Goal: Task Accomplishment & Management: Use online tool/utility

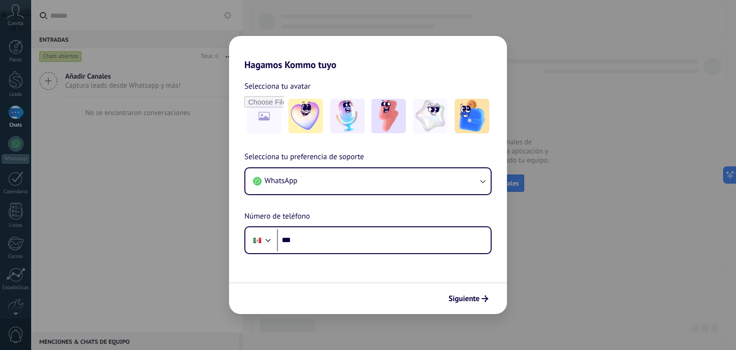
click at [180, 102] on div "Hagamos Kommo tuyo Selecciona tu avatar Selecciona tu preferencia de soporte Wh…" at bounding box center [368, 175] width 736 height 350
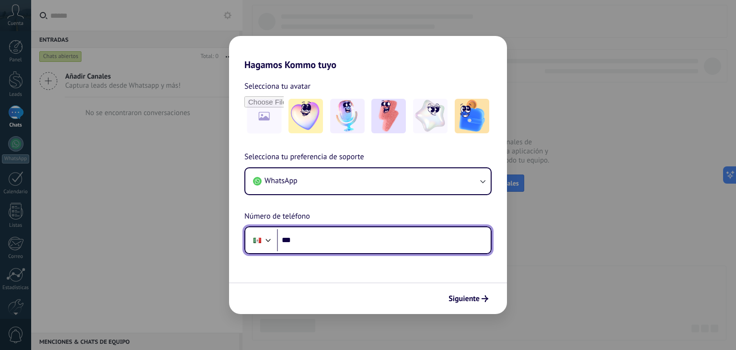
click at [328, 240] on input "***" at bounding box center [384, 240] width 214 height 22
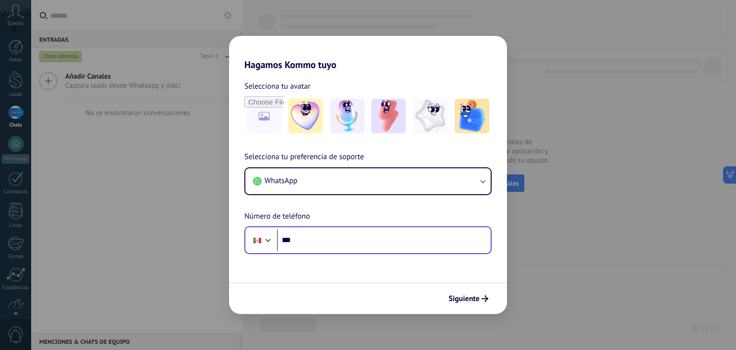
click at [361, 251] on div "Phone ***" at bounding box center [367, 240] width 247 height 28
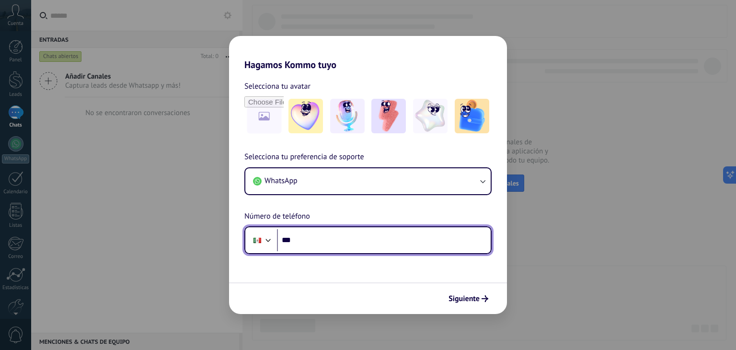
click at [351, 239] on input "***" at bounding box center [384, 240] width 214 height 22
paste input "**********"
type input "**********"
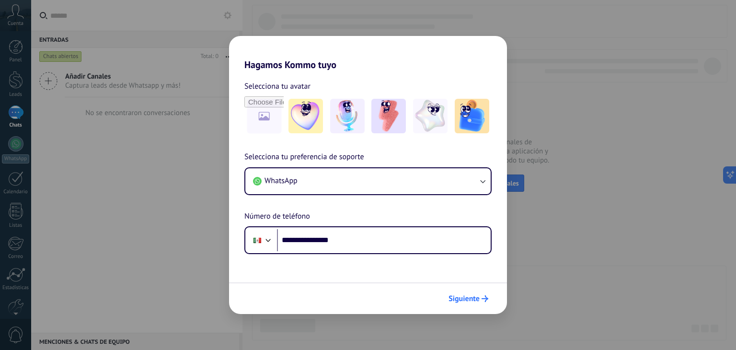
click at [462, 298] on span "Siguiente" at bounding box center [463, 298] width 31 height 7
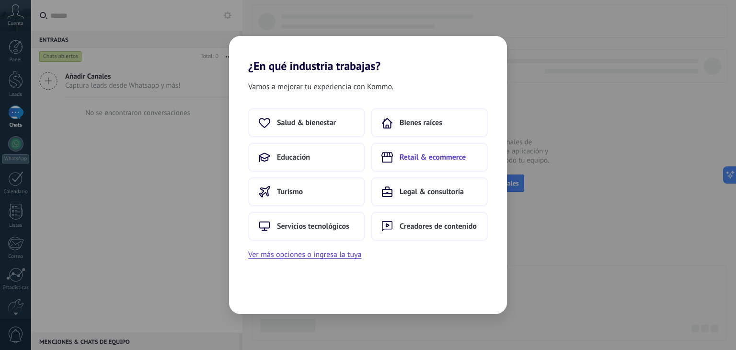
click at [431, 159] on span "Retail & ecommerce" at bounding box center [432, 157] width 66 height 10
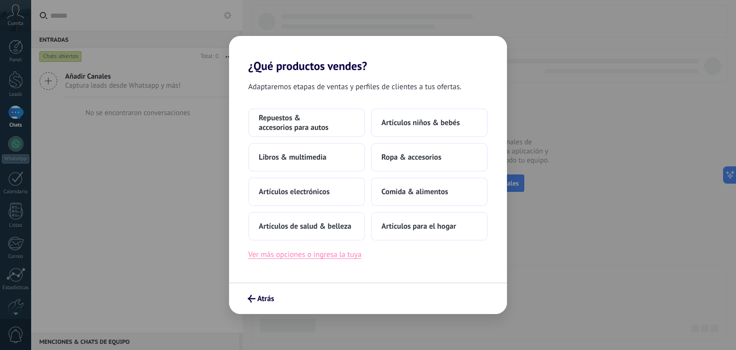
click at [316, 255] on button "Ver más opciones o ingresa la tuya" at bounding box center [304, 254] width 113 height 12
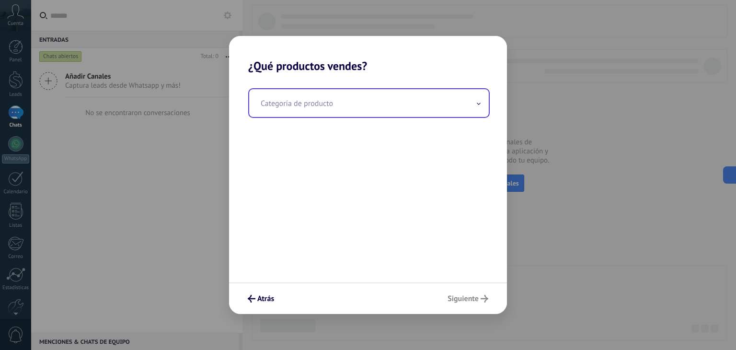
click at [339, 106] on input "text" at bounding box center [368, 103] width 239 height 28
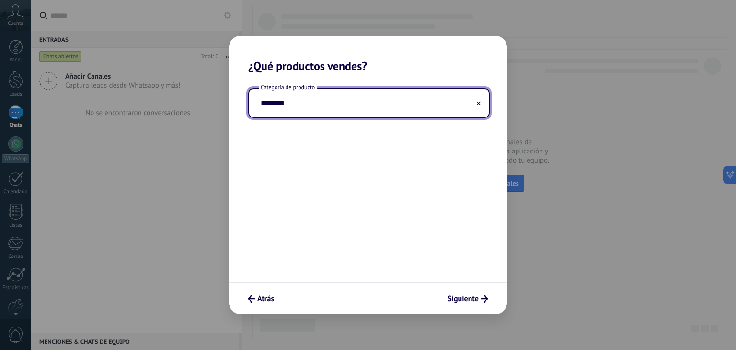
type input "********"
click at [351, 123] on div "Categoría de producto ********" at bounding box center [368, 177] width 278 height 209
click at [437, 275] on div "Categoría de producto ********" at bounding box center [368, 177] width 278 height 209
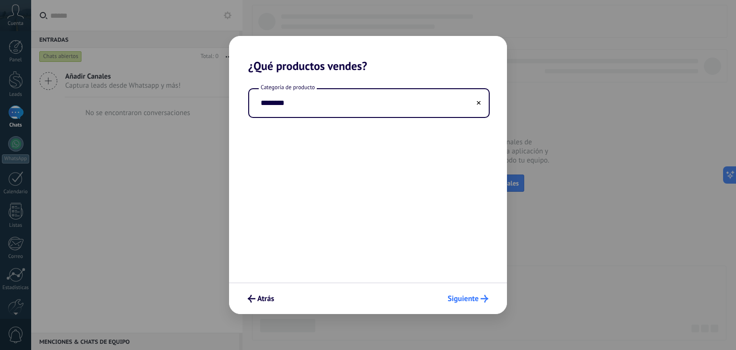
click at [473, 301] on span "Siguiente" at bounding box center [462, 298] width 31 height 7
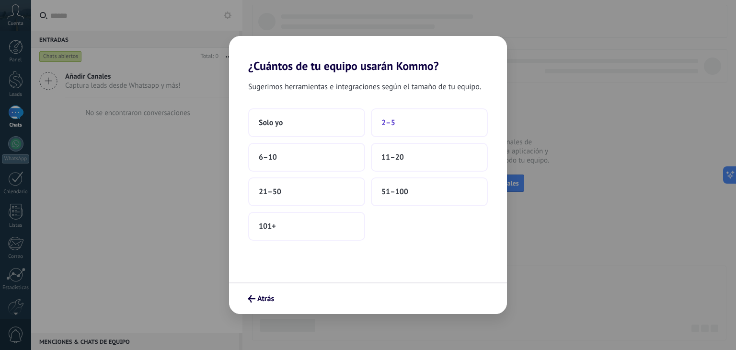
click at [379, 122] on button "2–5" at bounding box center [429, 122] width 117 height 29
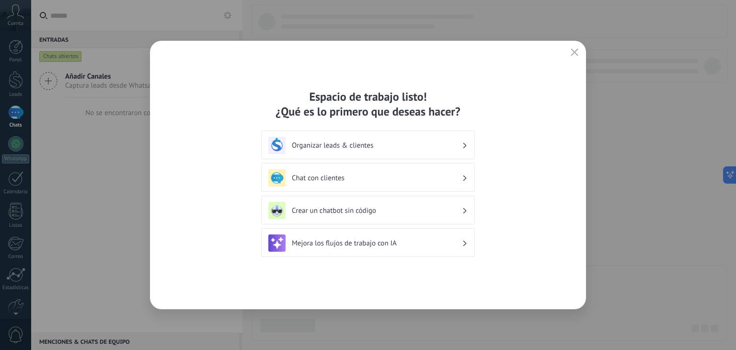
click at [366, 175] on h3 "Chat con clientes" at bounding box center [377, 177] width 170 height 9
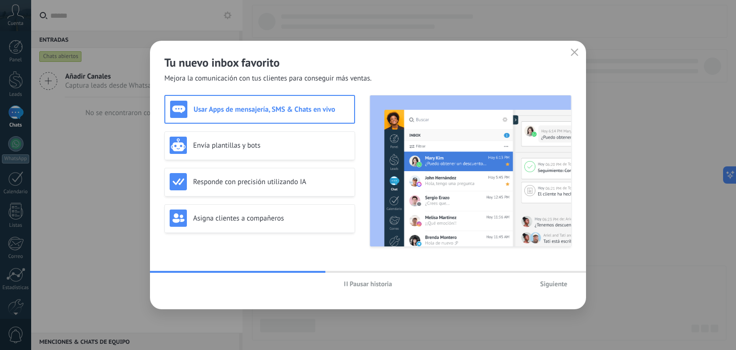
click at [556, 284] on span "Siguiente" at bounding box center [553, 283] width 27 height 7
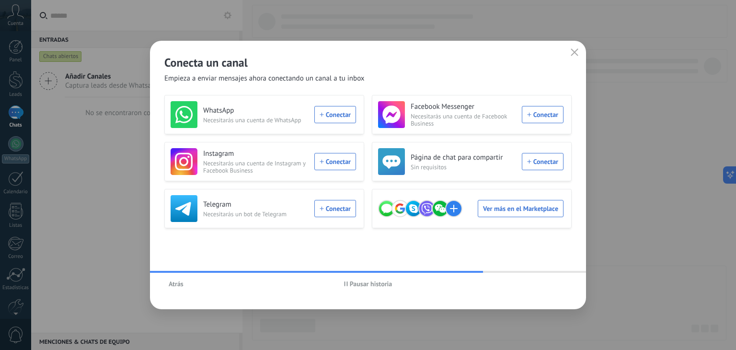
click at [576, 56] on icon "button" at bounding box center [574, 52] width 8 height 8
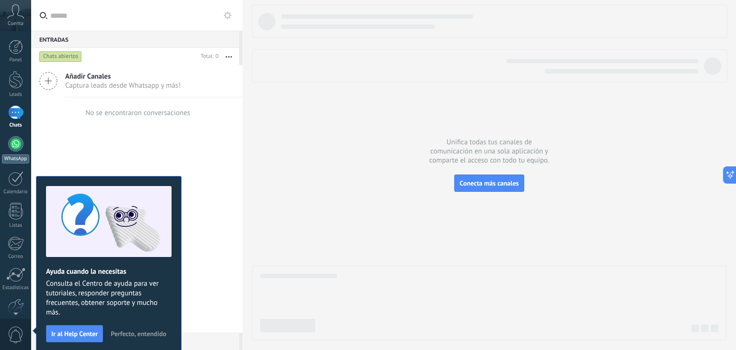
click at [15, 148] on div at bounding box center [15, 143] width 15 height 15
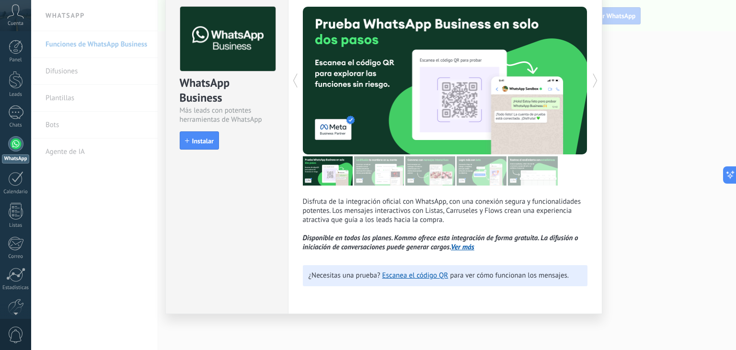
scroll to position [42, 0]
click at [458, 250] on link "Ver más" at bounding box center [462, 246] width 23 height 9
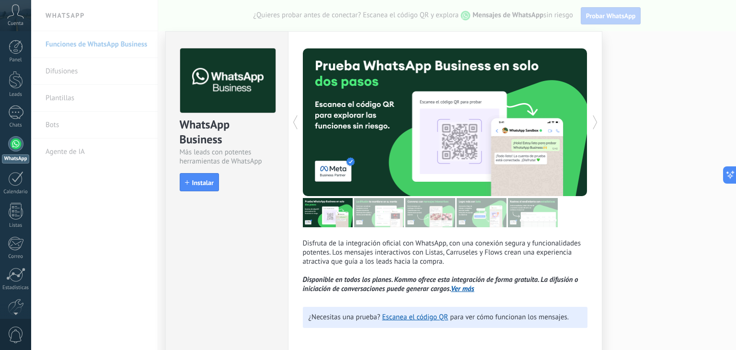
click at [398, 217] on img at bounding box center [379, 212] width 50 height 29
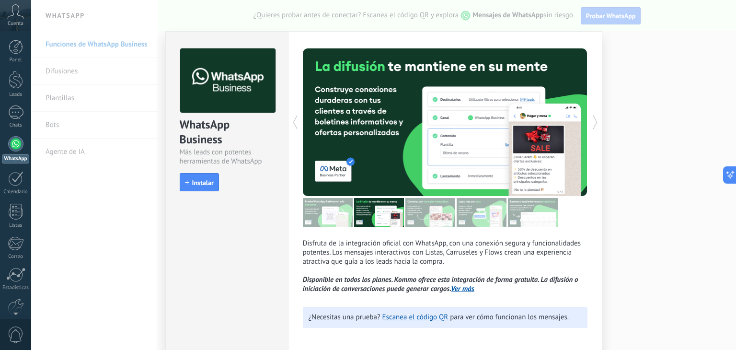
click at [501, 219] on img at bounding box center [481, 212] width 50 height 29
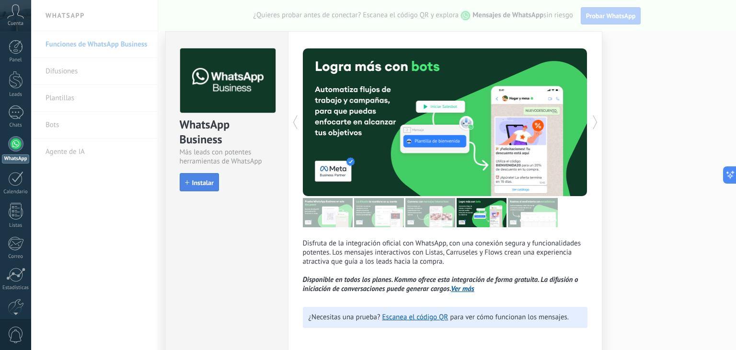
click at [213, 188] on button "Instalar" at bounding box center [199, 182] width 39 height 18
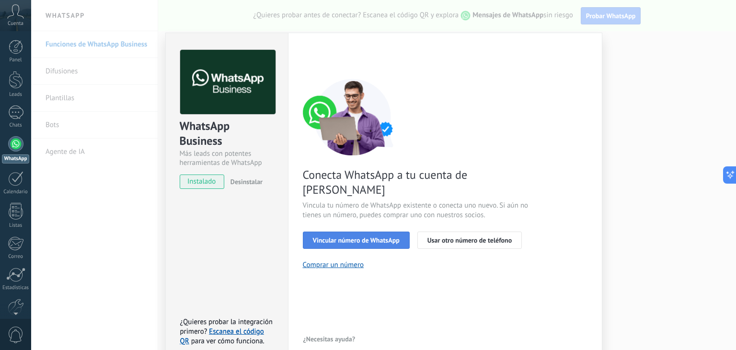
click at [367, 237] on span "Vincular número de WhatsApp" at bounding box center [356, 240] width 87 height 7
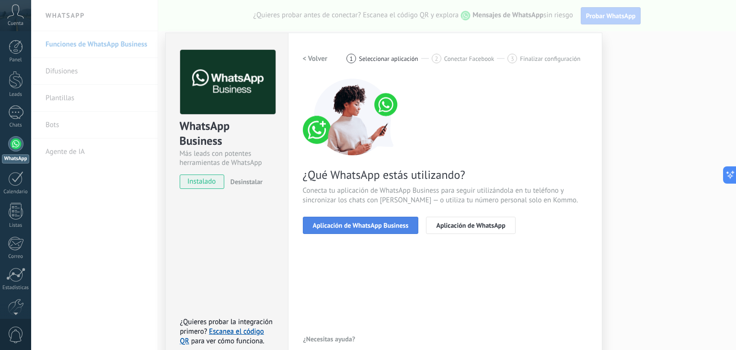
click at [377, 223] on span "Aplicación de WhatsApp Business" at bounding box center [361, 225] width 96 height 7
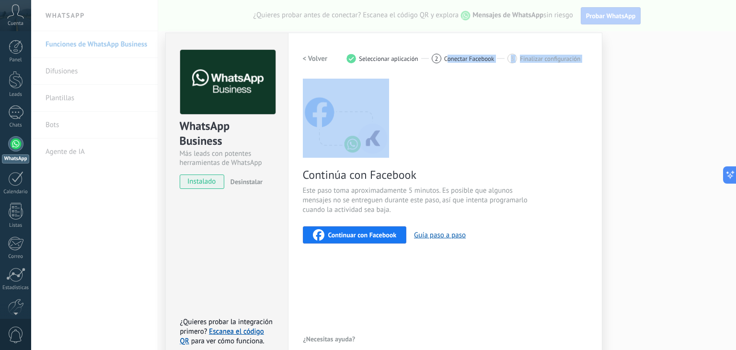
drag, startPoint x: 447, startPoint y: 45, endPoint x: 442, endPoint y: 99, distance: 54.4
click at [442, 99] on div "Configuraciones Autorizaciones This tab logs the users who have granted integra…" at bounding box center [445, 198] width 314 height 330
click at [448, 106] on div "Continúa con Facebook Este paso toma aproximadamente 5 minutos. Es posible que …" at bounding box center [445, 161] width 284 height 165
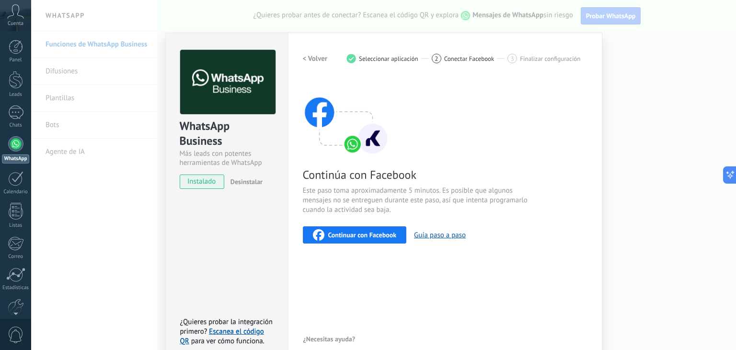
click at [354, 236] on span "Continuar con Facebook" at bounding box center [362, 234] width 68 height 7
click at [353, 232] on span "Continuar con Facebook" at bounding box center [362, 234] width 68 height 7
click at [500, 154] on div "Continúa con Facebook Este paso toma aproximadamente 5 minutos. Es posible que …" at bounding box center [445, 161] width 284 height 165
click at [653, 76] on div "WhatsApp Business Más leads con potentes herramientas de WhatsApp instalado Des…" at bounding box center [383, 175] width 704 height 350
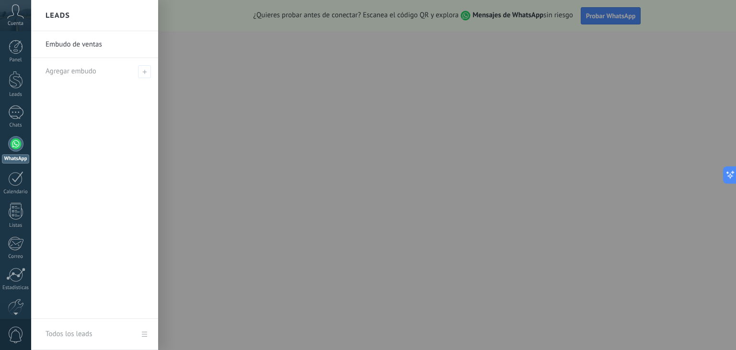
click at [554, 100] on div at bounding box center [399, 175] width 736 height 350
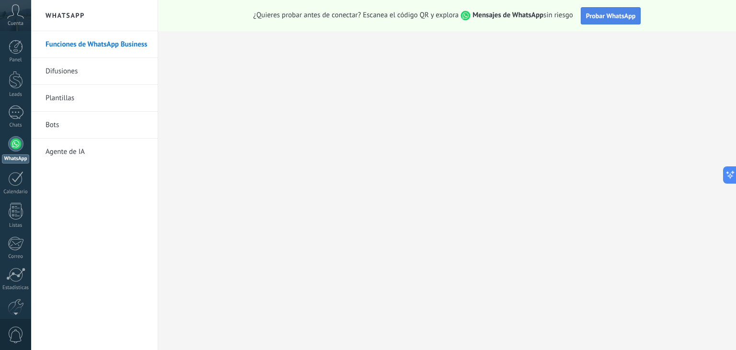
click at [608, 15] on span "Probar WhatsApp" at bounding box center [611, 15] width 50 height 9
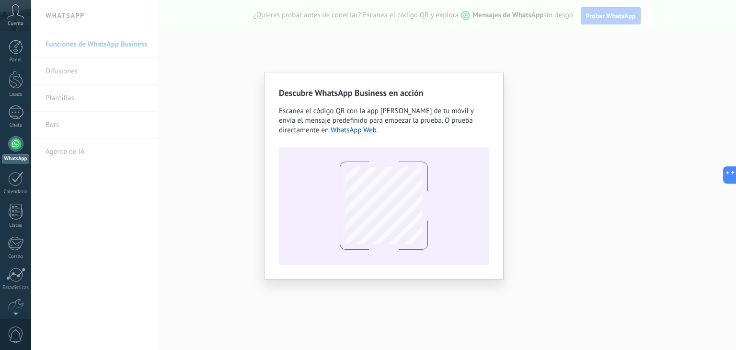
click at [592, 174] on div "Descubre WhatsApp Business en acción Escanea el código QR con la app [PERSON_NA…" at bounding box center [383, 175] width 704 height 350
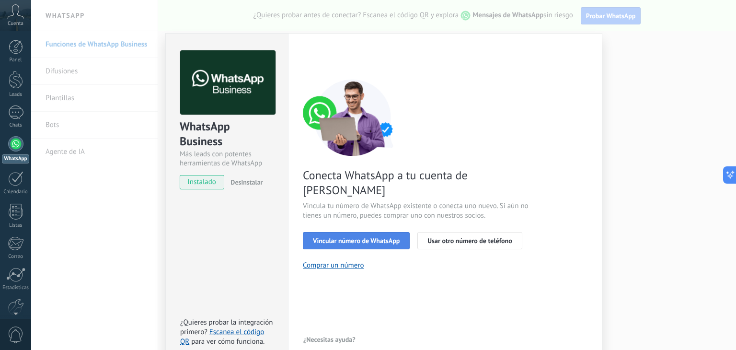
click at [366, 237] on span "Vincular número de WhatsApp" at bounding box center [356, 240] width 87 height 7
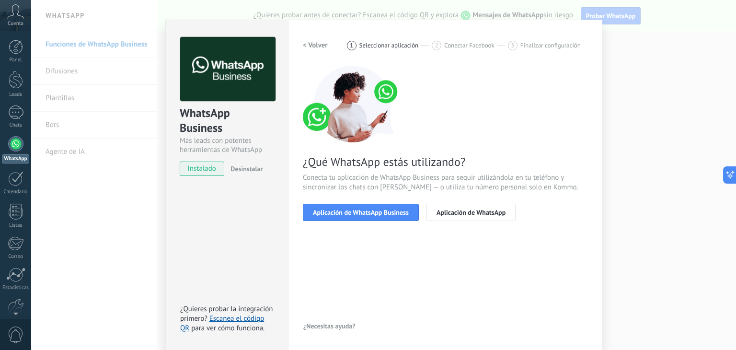
scroll to position [13, 0]
click at [636, 73] on div "WhatsApp Business Más leads con potentes herramientas de WhatsApp instalado Des…" at bounding box center [383, 175] width 704 height 350
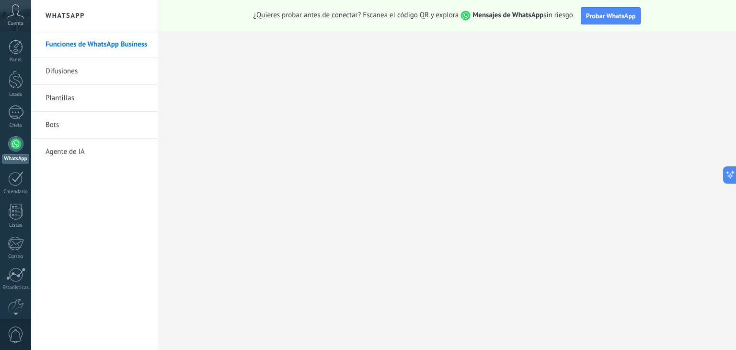
scroll to position [0, 0]
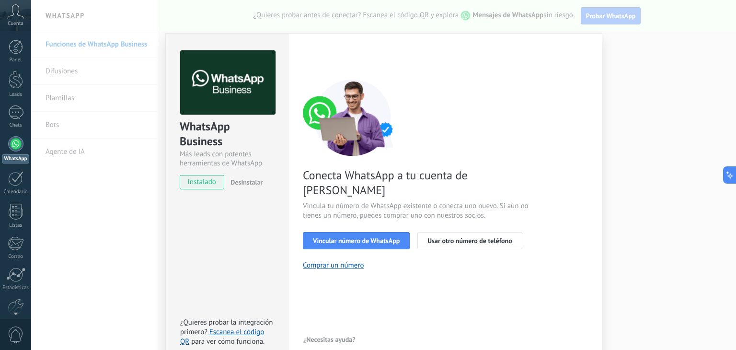
click at [608, 104] on div "WhatsApp Business Más leads con potentes herramientas de WhatsApp instalado Des…" at bounding box center [383, 175] width 704 height 350
click at [374, 237] on span "Vincular número de WhatsApp" at bounding box center [356, 240] width 87 height 7
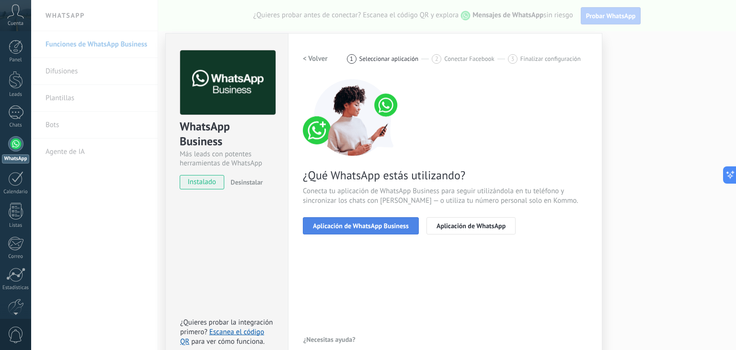
click at [364, 228] on span "Aplicación de WhatsApp Business" at bounding box center [361, 225] width 96 height 7
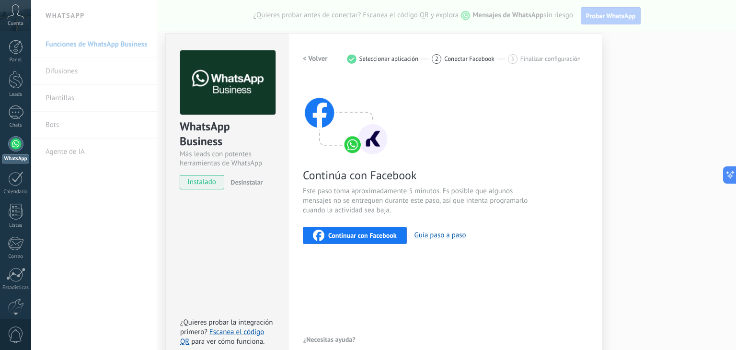
click at [330, 235] on span "Continuar con Facebook" at bounding box center [362, 235] width 68 height 7
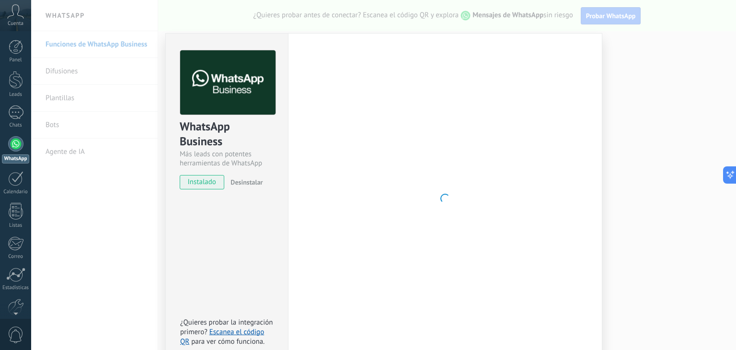
click at [436, 226] on div at bounding box center [445, 198] width 284 height 296
click at [650, 94] on div "WhatsApp Business Más leads con potentes herramientas de WhatsApp instalado Des…" at bounding box center [383, 175] width 704 height 350
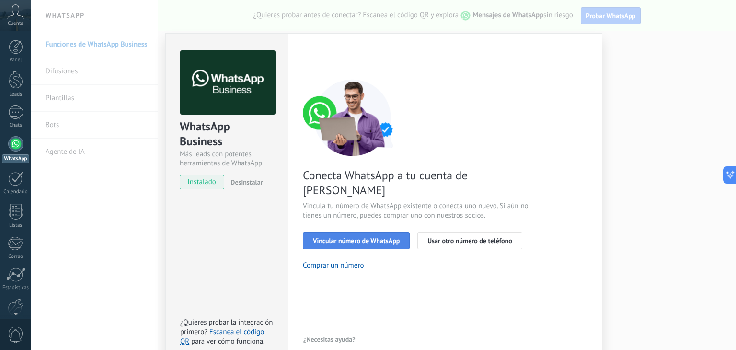
click at [364, 237] on span "Vincular número de WhatsApp" at bounding box center [356, 240] width 87 height 7
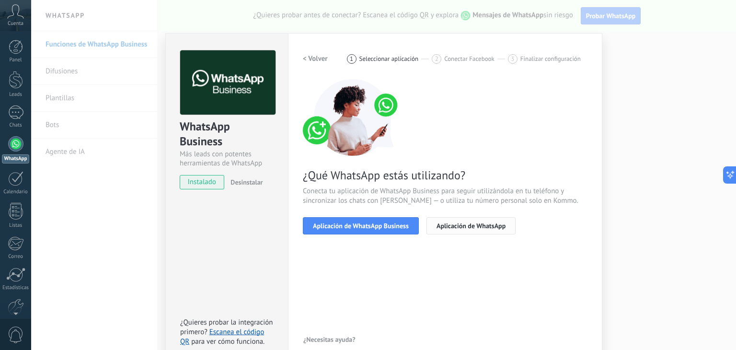
click at [473, 225] on span "Aplicación de WhatsApp" at bounding box center [470, 225] width 69 height 7
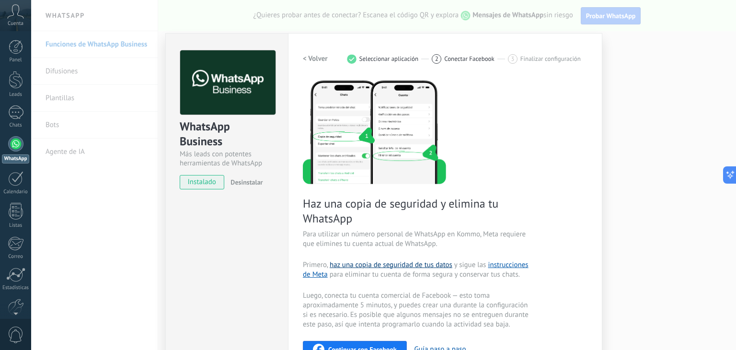
scroll to position [50, 0]
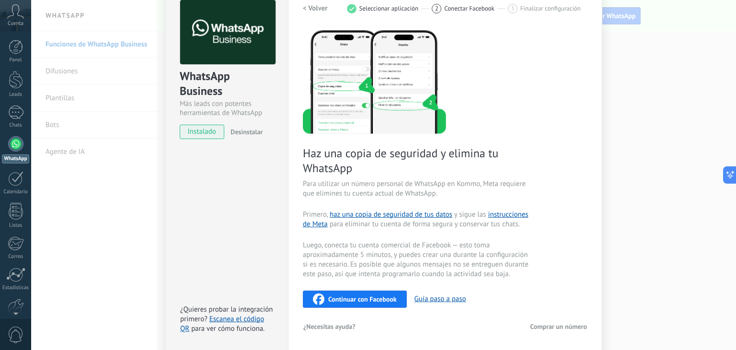
click at [370, 297] on span "Continuar con Facebook" at bounding box center [362, 298] width 68 height 7
click at [551, 87] on div "Haz una copia de seguridad y elimina tu WhatsApp Para utilizar un número person…" at bounding box center [445, 168] width 284 height 279
click at [621, 91] on div "WhatsApp Business Más leads con potentes herramientas de WhatsApp instalado Des…" at bounding box center [383, 175] width 704 height 350
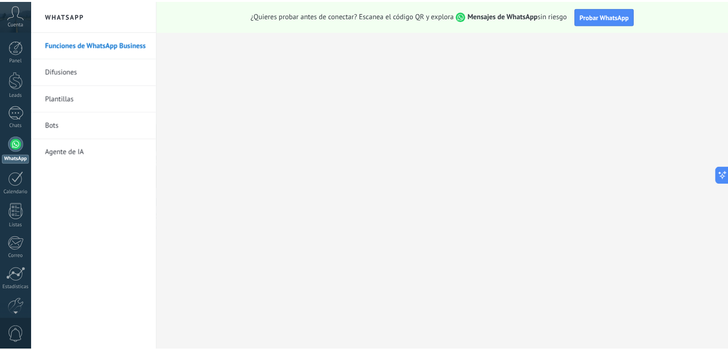
scroll to position [0, 0]
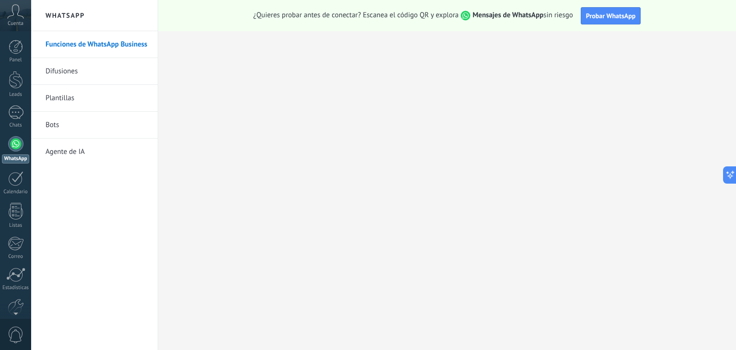
click at [68, 73] on link "Difusiones" at bounding box center [96, 71] width 102 height 27
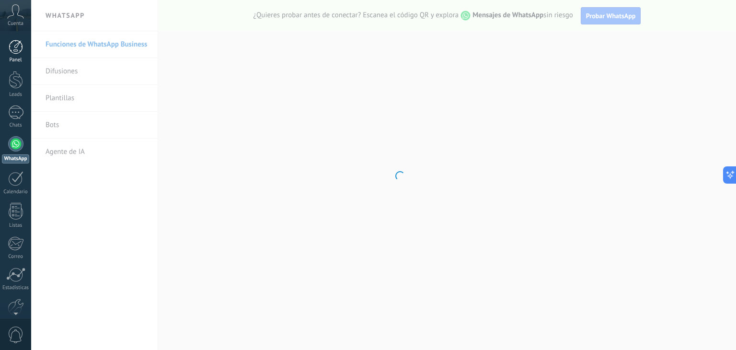
click at [20, 54] on div at bounding box center [16, 47] width 14 height 14
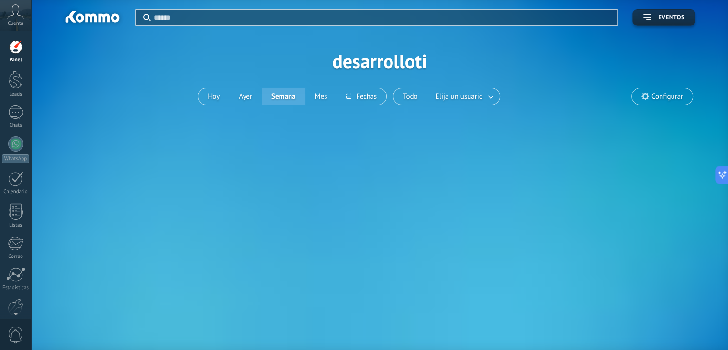
click at [6, 8] on div "Cuenta" at bounding box center [15, 15] width 31 height 31
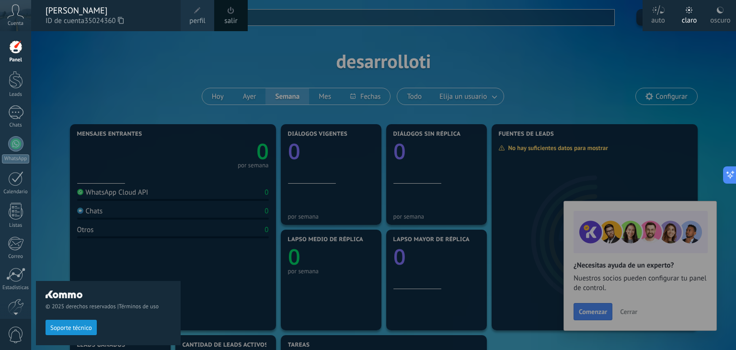
click at [11, 9] on icon at bounding box center [15, 11] width 17 height 14
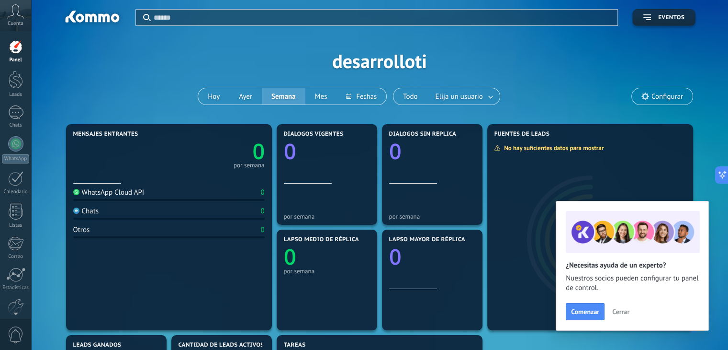
click at [11, 9] on icon at bounding box center [15, 11] width 17 height 14
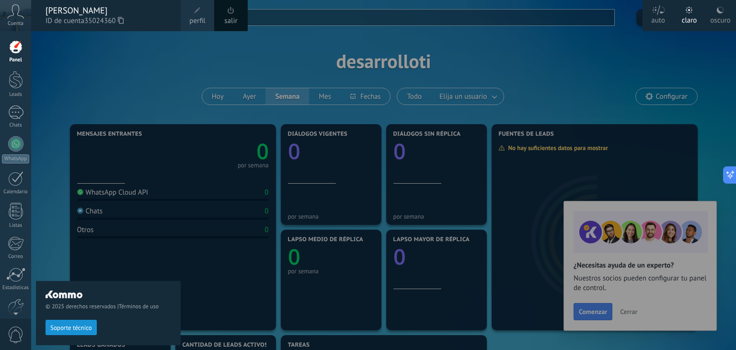
click at [146, 79] on div "© 2025 derechos reservados | Términos de uso Soporte técnico" at bounding box center [108, 190] width 145 height 318
click at [188, 21] on link "perfil" at bounding box center [198, 15] width 34 height 31
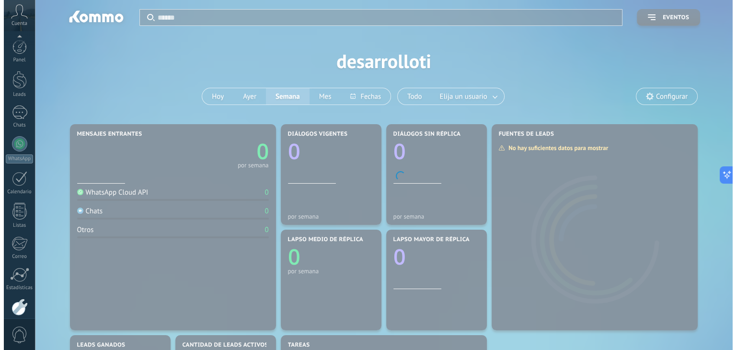
scroll to position [48, 0]
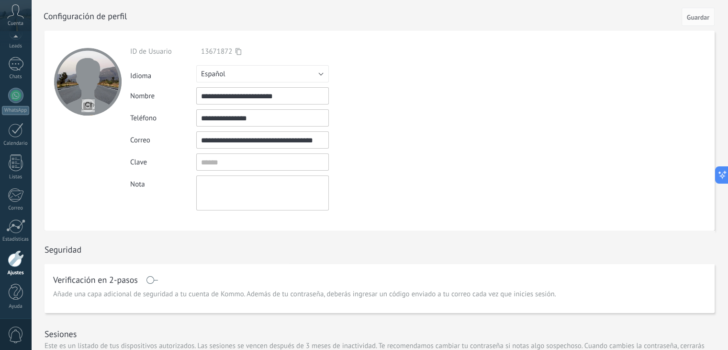
click at [15, 217] on div "Panel Leads Chats WhatsApp Clientes" at bounding box center [15, 155] width 31 height 328
click at [16, 223] on div at bounding box center [15, 226] width 19 height 14
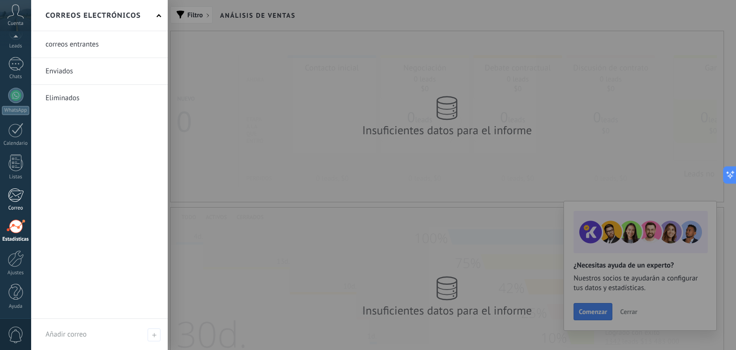
click at [18, 193] on div at bounding box center [16, 195] width 16 height 14
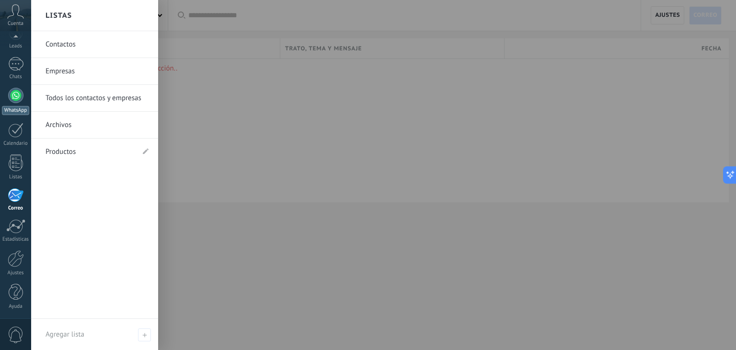
click at [19, 96] on div at bounding box center [15, 95] width 15 height 15
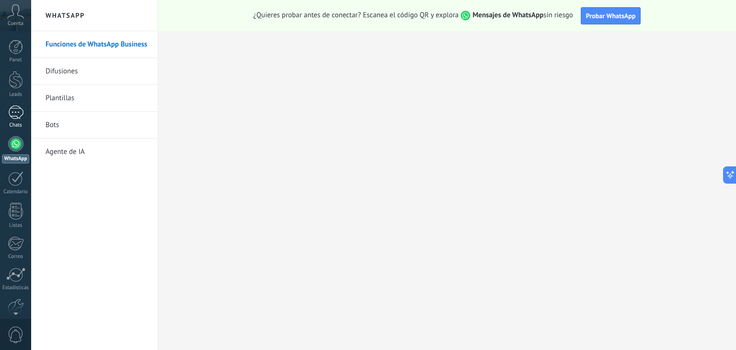
click at [14, 116] on div at bounding box center [15, 112] width 15 height 14
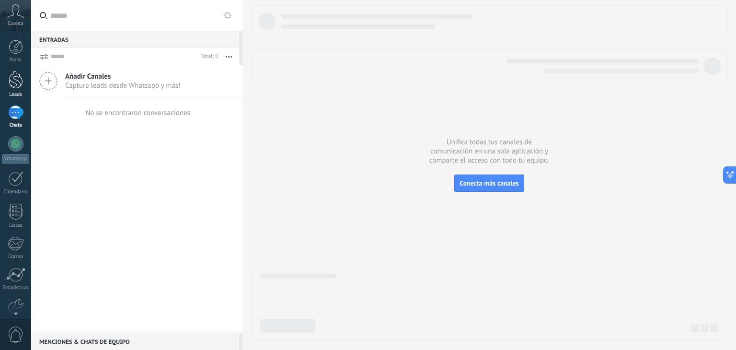
click at [9, 87] on div at bounding box center [16, 80] width 14 height 18
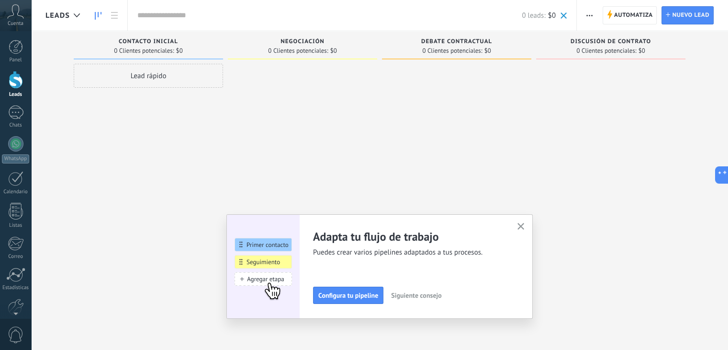
click at [525, 225] on use "button" at bounding box center [521, 226] width 7 height 7
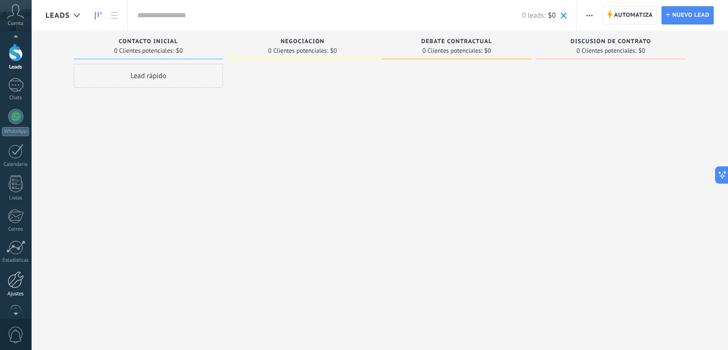
click at [12, 284] on div at bounding box center [16, 279] width 16 height 17
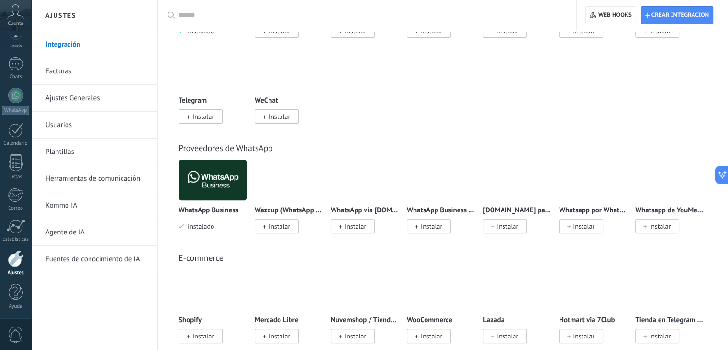
scroll to position [260, 0]
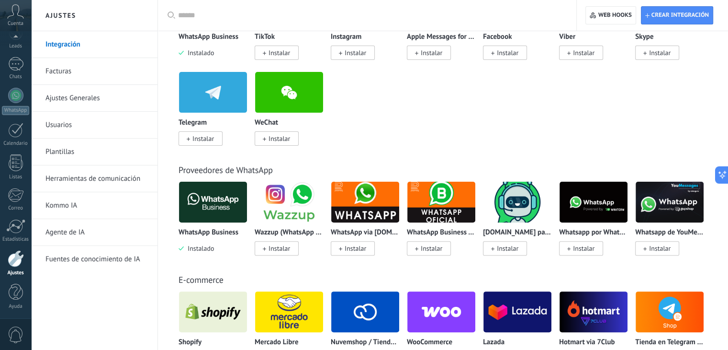
click at [315, 17] on input "text" at bounding box center [370, 16] width 385 height 10
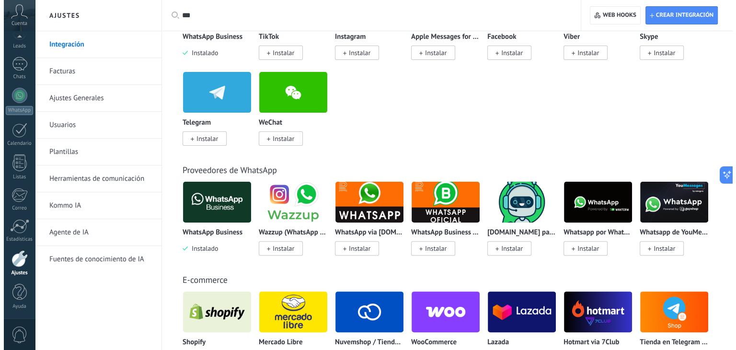
scroll to position [0, 0]
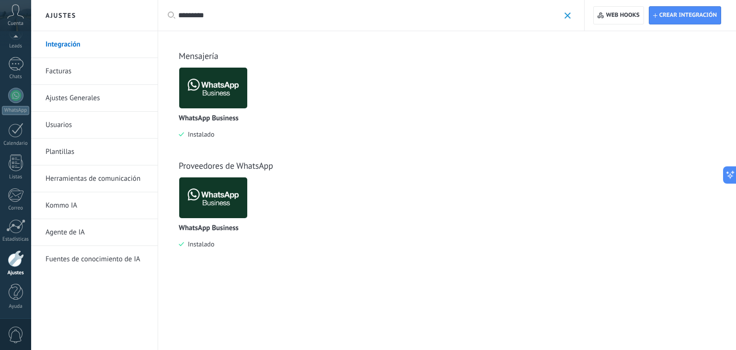
type input "*********"
click at [226, 92] on img at bounding box center [213, 88] width 68 height 46
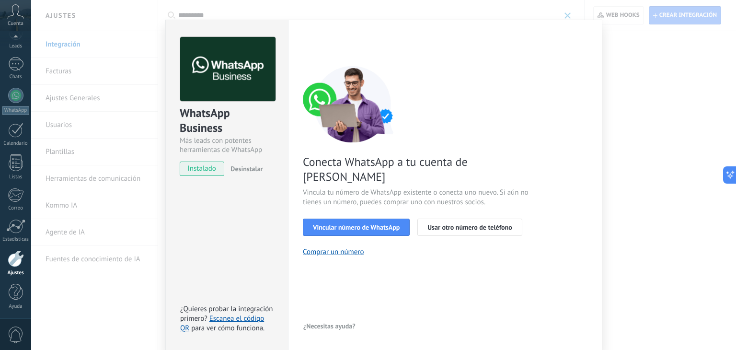
scroll to position [13, 0]
click at [638, 74] on div "WhatsApp Business Más leads con potentes herramientas de WhatsApp instalado Des…" at bounding box center [383, 175] width 704 height 350
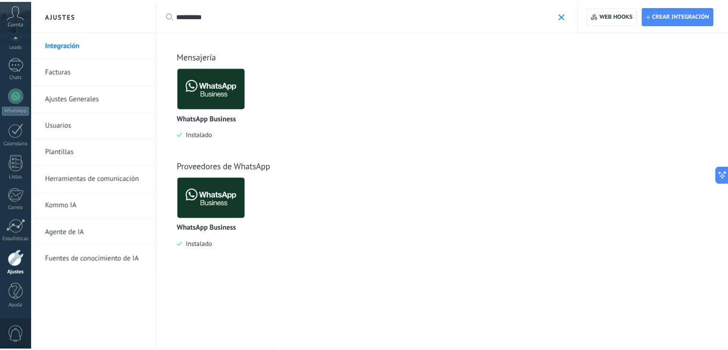
scroll to position [0, 0]
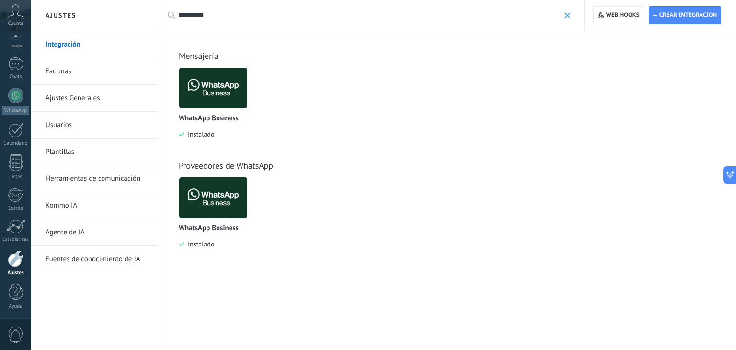
click at [565, 15] on span at bounding box center [567, 15] width 6 height 6
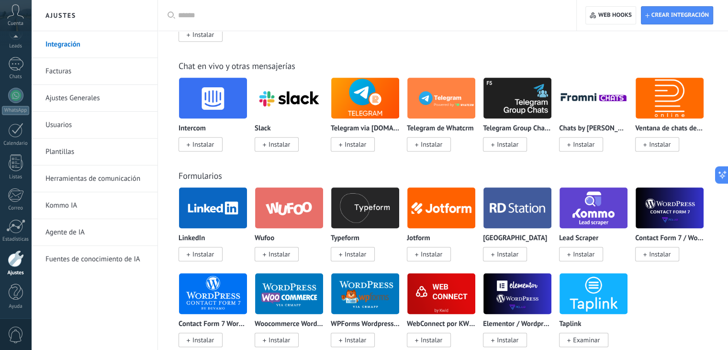
scroll to position [669, 0]
